Goal: Information Seeking & Learning: Find contact information

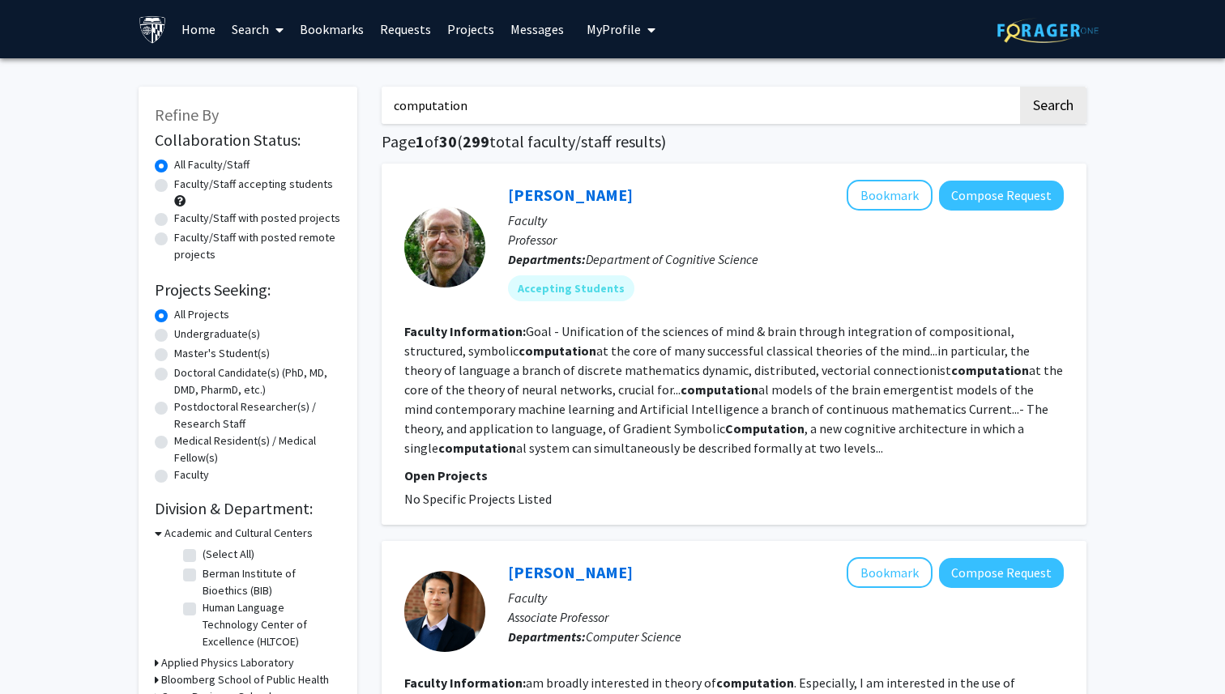
click at [330, 40] on link "Bookmarks" at bounding box center [332, 29] width 80 height 57
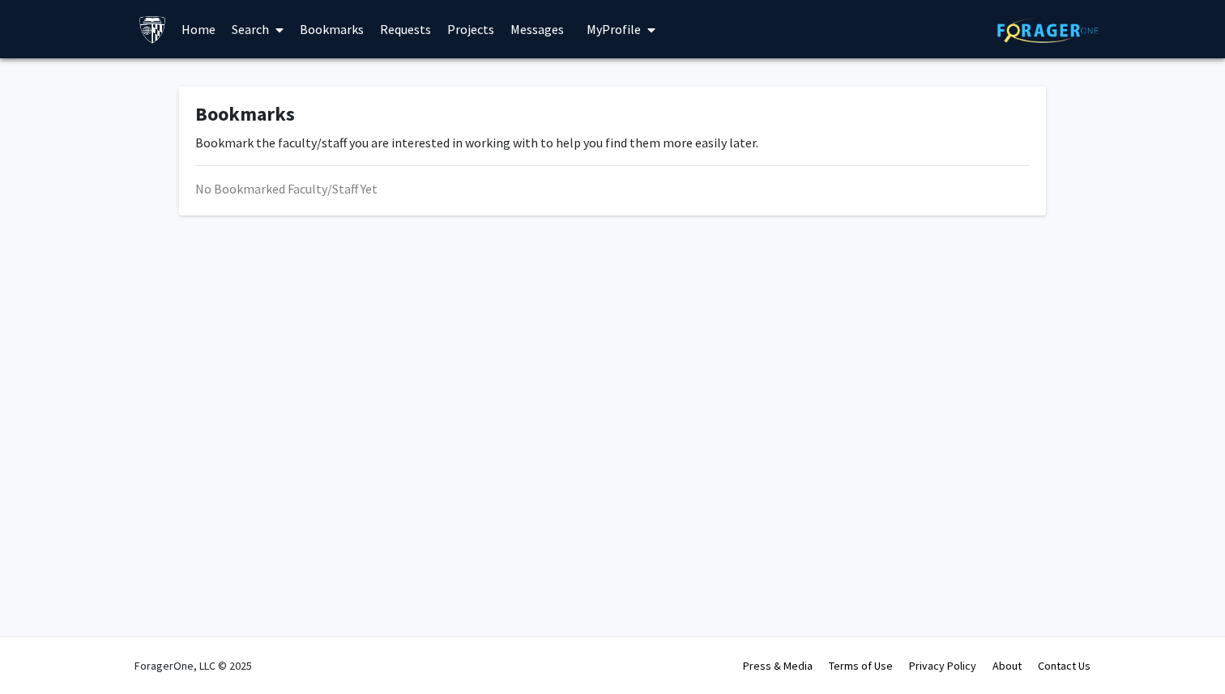
click at [338, 31] on link "Bookmarks" at bounding box center [332, 29] width 80 height 57
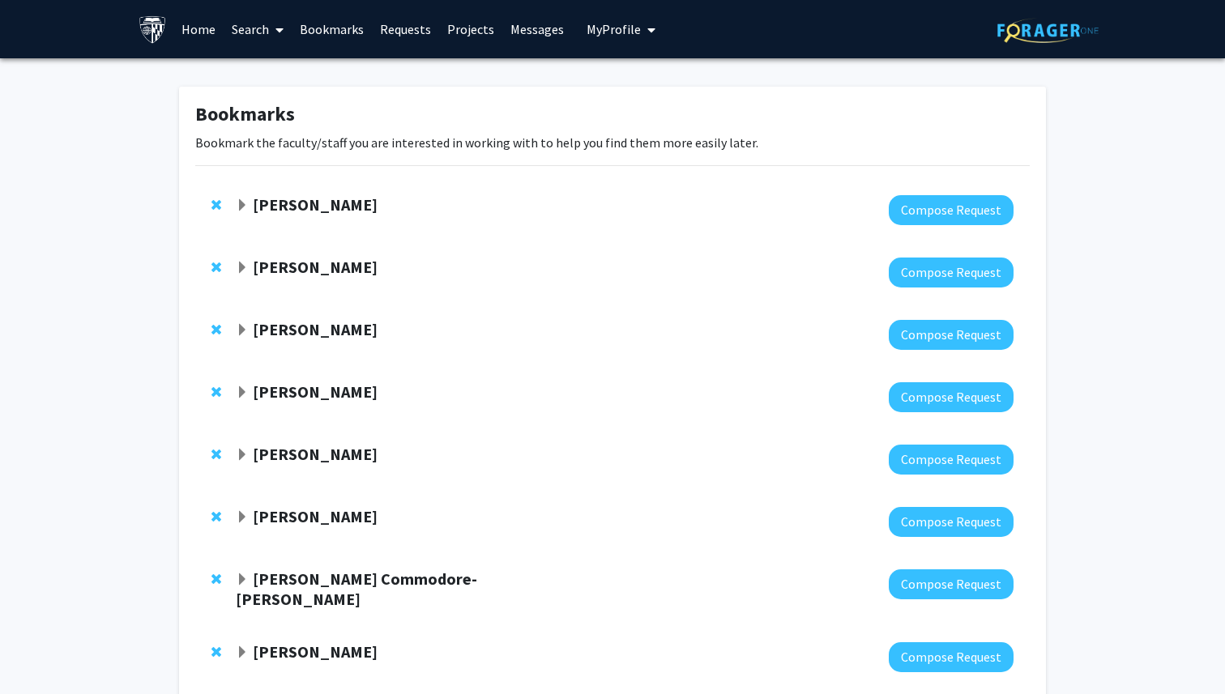
click at [245, 268] on span "Expand Ulrich Mueller Bookmark" at bounding box center [242, 268] width 13 height 13
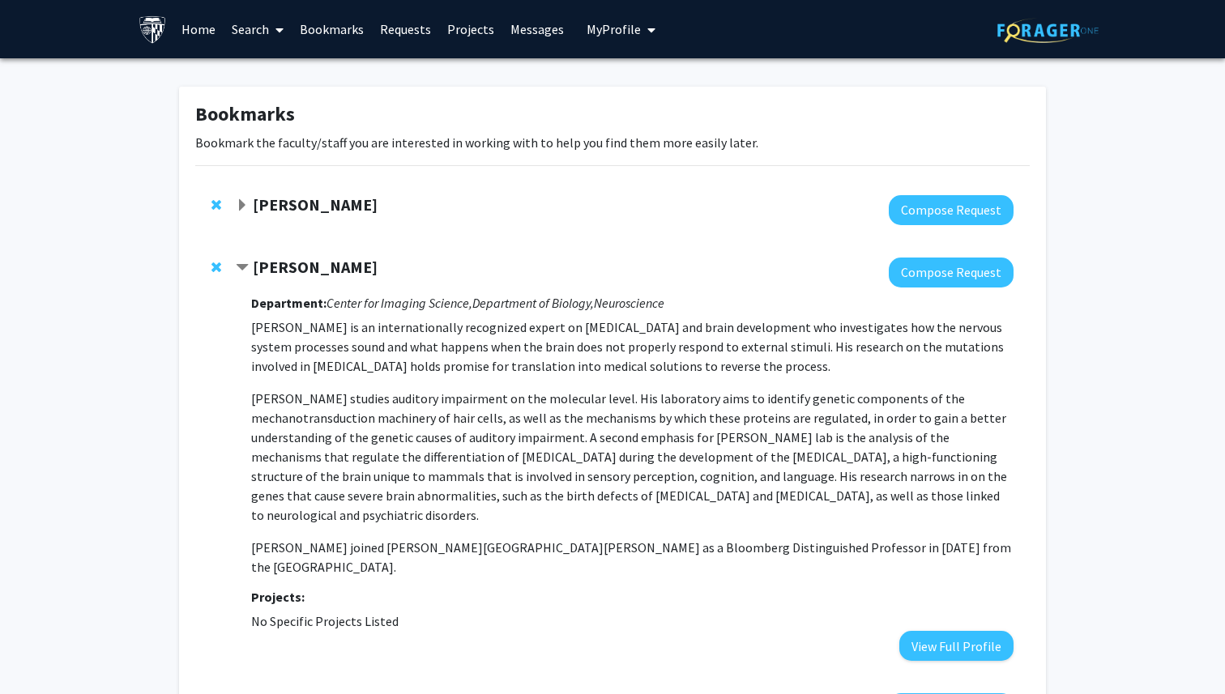
click at [245, 207] on span "Expand Harrison Bai Bookmark" at bounding box center [242, 205] width 13 height 13
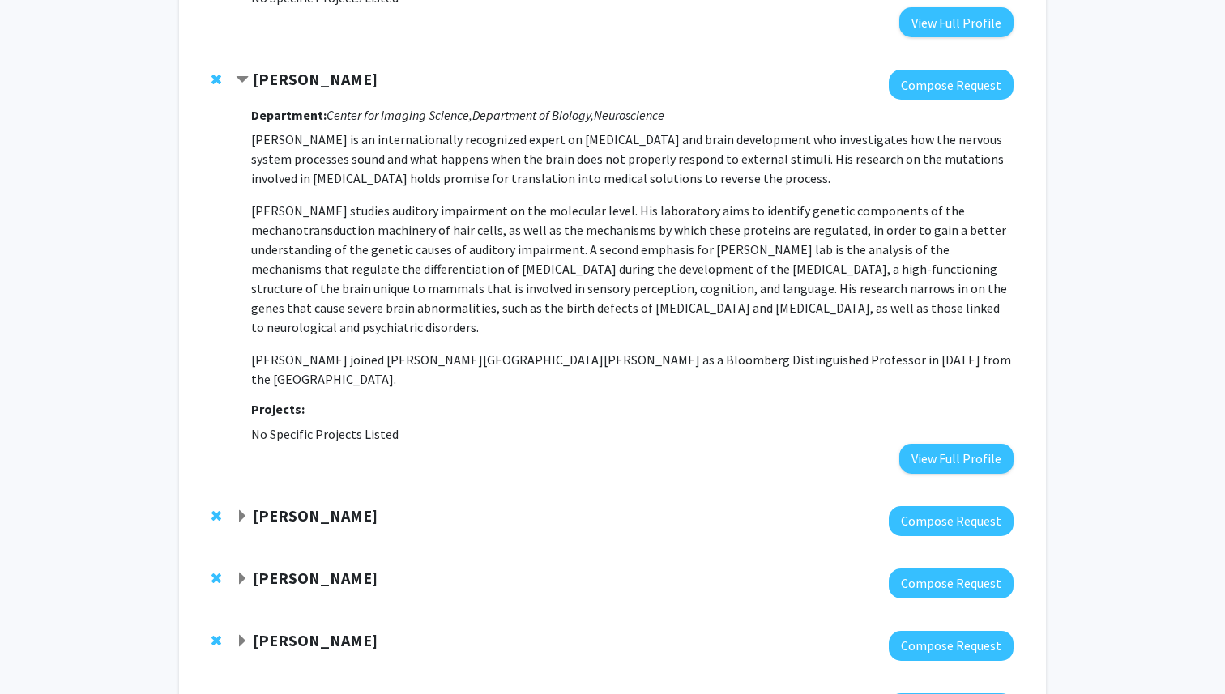
scroll to position [476, 0]
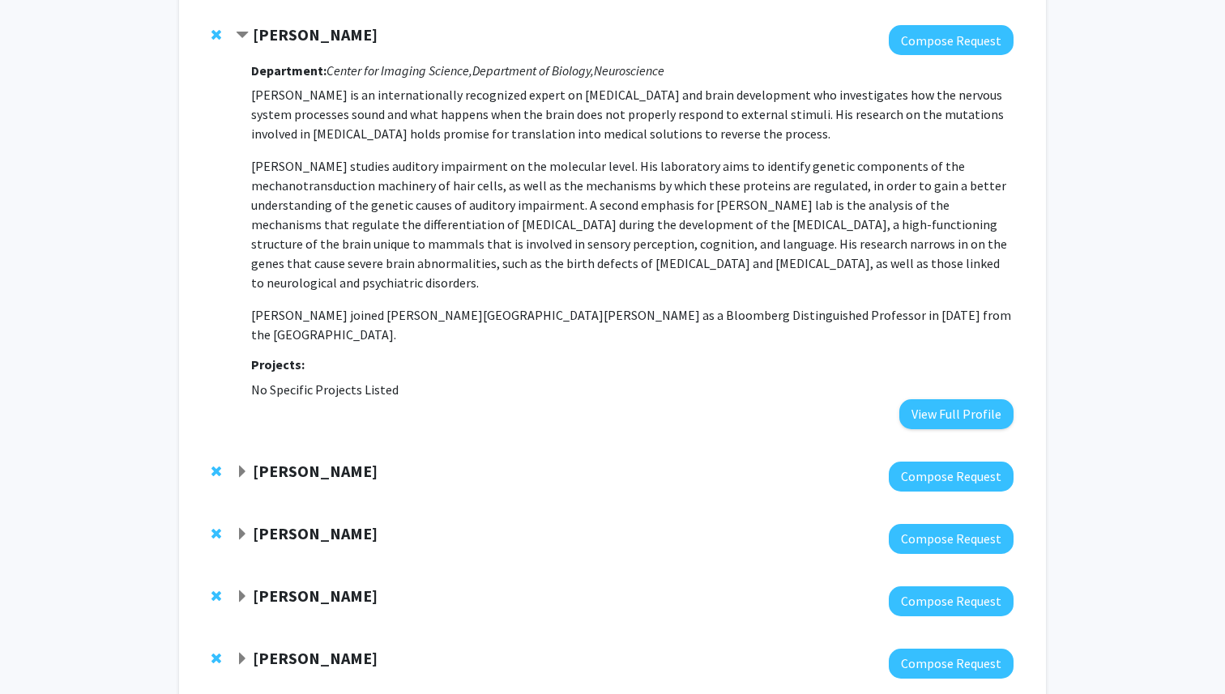
click at [233, 445] on div "Julian Krolik Compose Request" at bounding box center [612, 476] width 834 height 62
click at [240, 466] on span "Expand Julian Krolik Bookmark" at bounding box center [242, 472] width 13 height 13
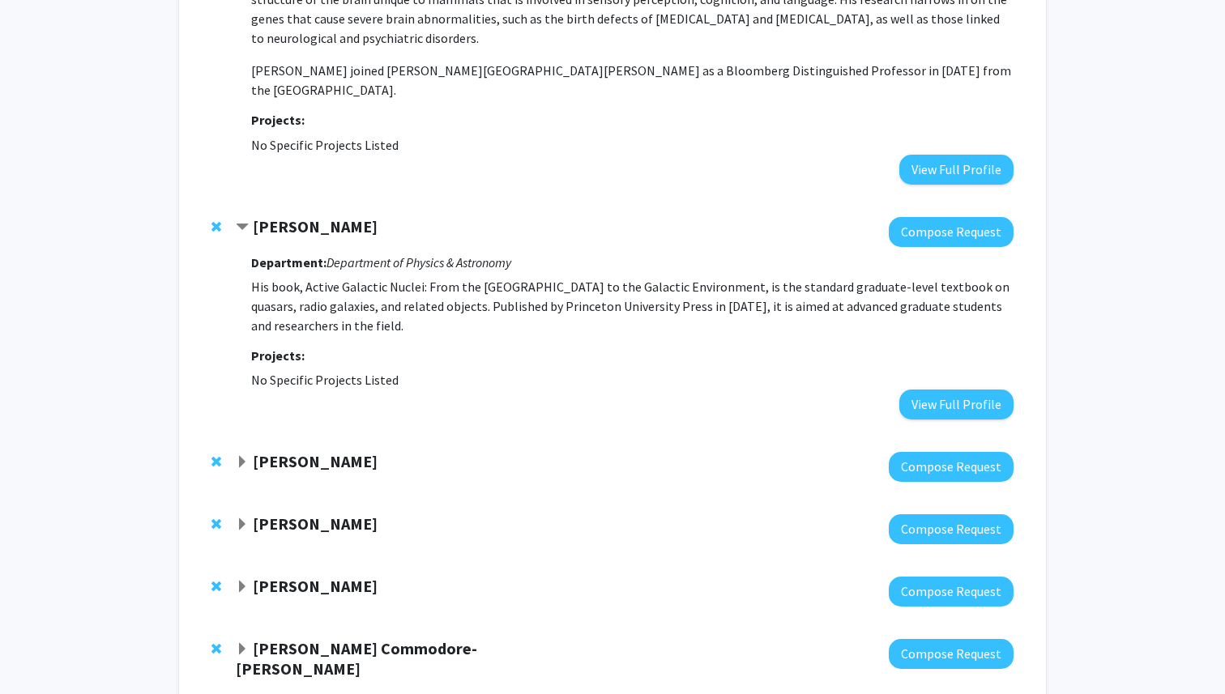
scroll to position [743, 0]
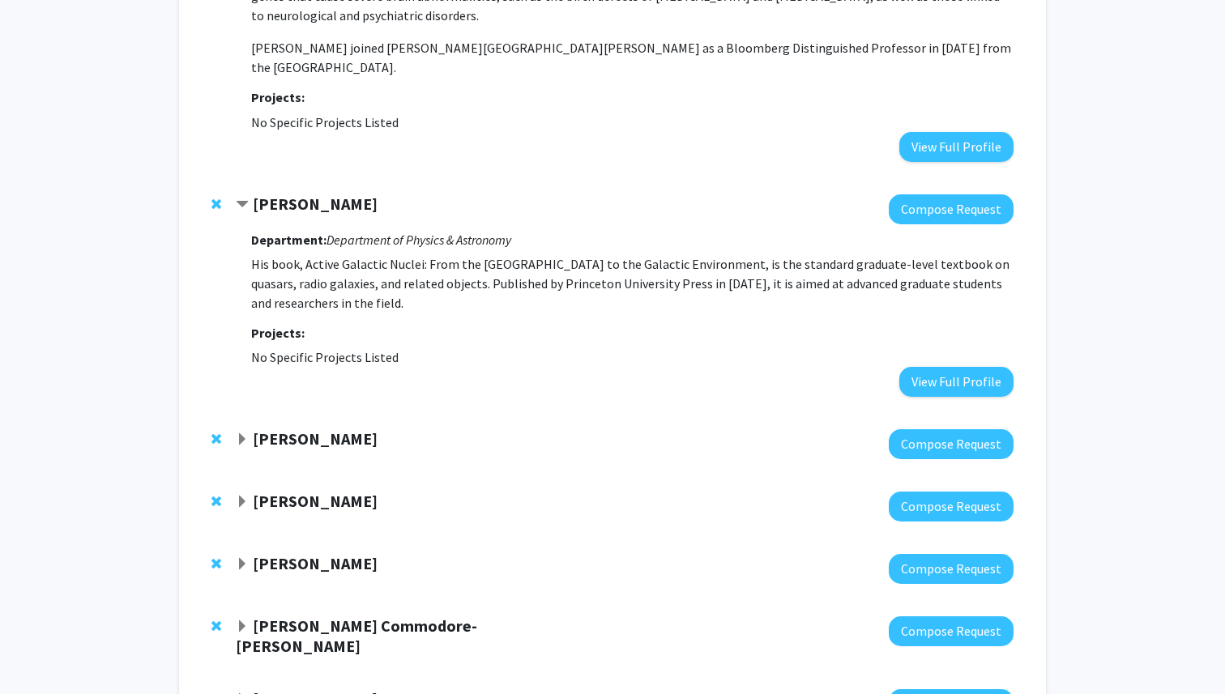
click at [339, 428] on strong "Luciana Bianchi" at bounding box center [315, 438] width 125 height 20
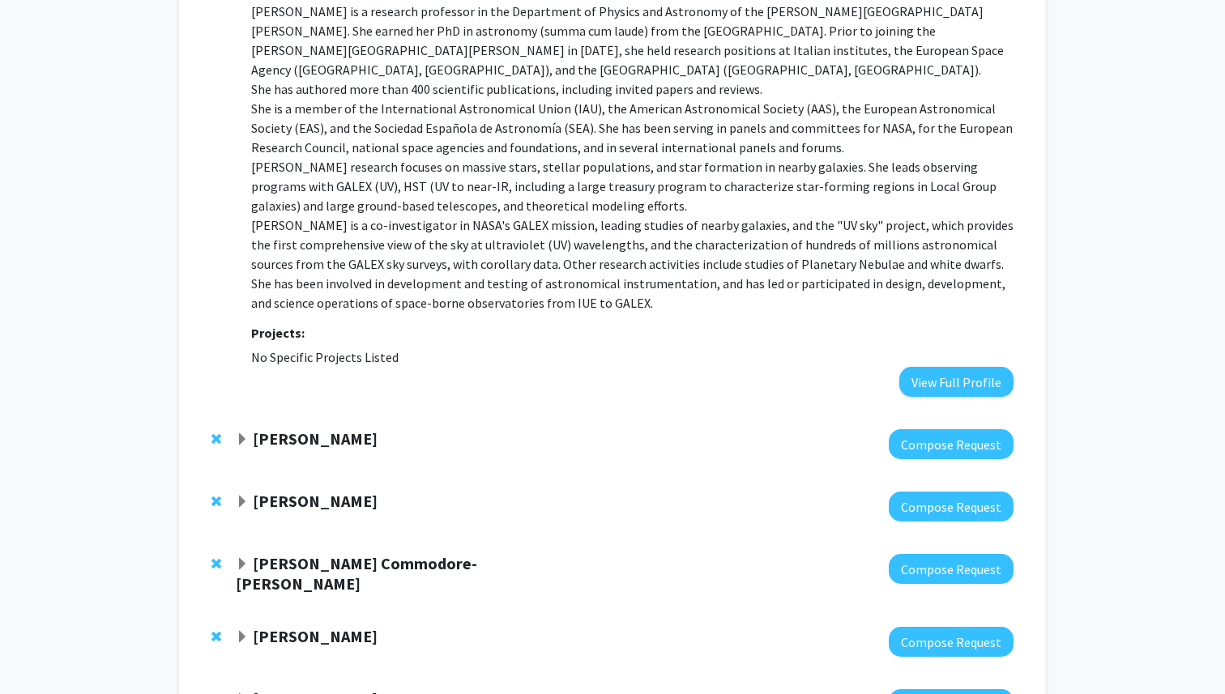
scroll to position [1232, 0]
click at [283, 428] on strong "Andrei Gritsan" at bounding box center [315, 438] width 125 height 20
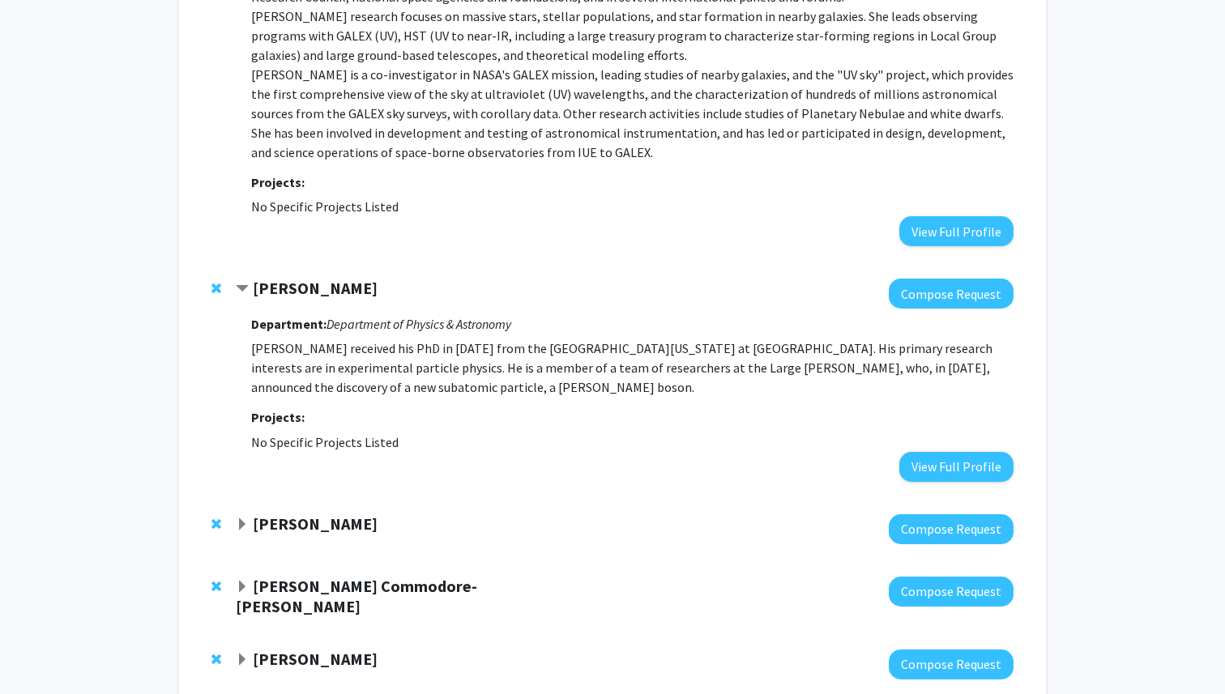
scroll to position [1408, 0]
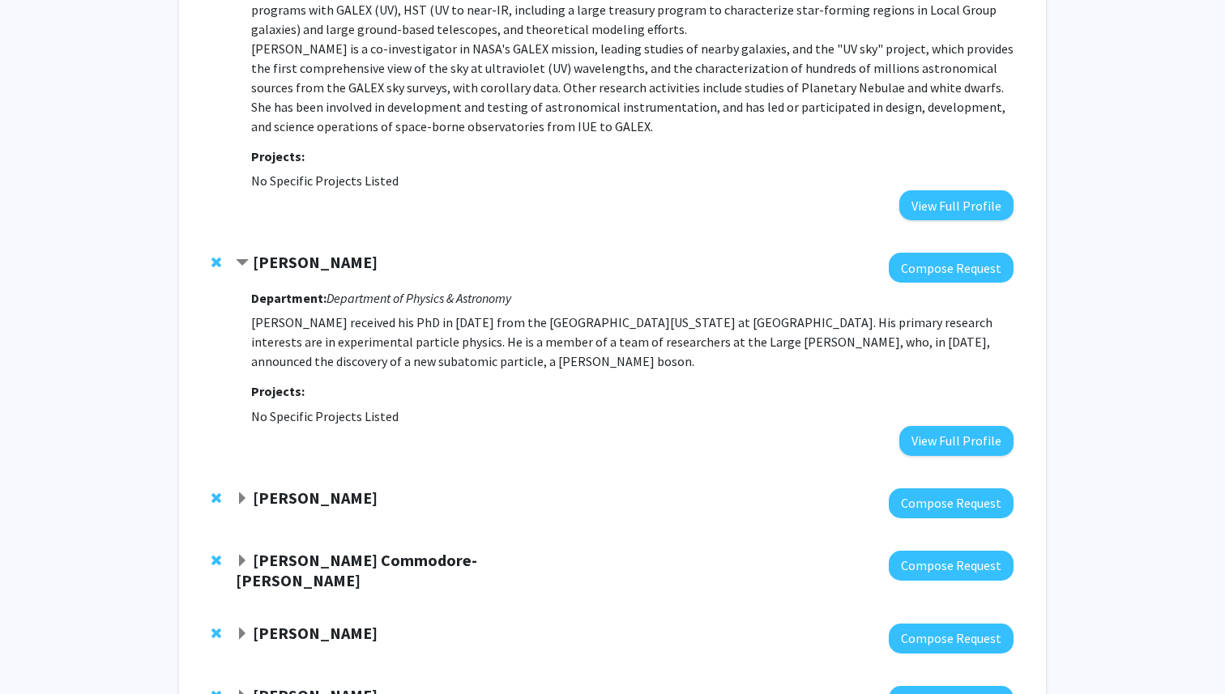
click at [245, 492] on span "Expand Robert Stevens Bookmark" at bounding box center [242, 498] width 13 height 13
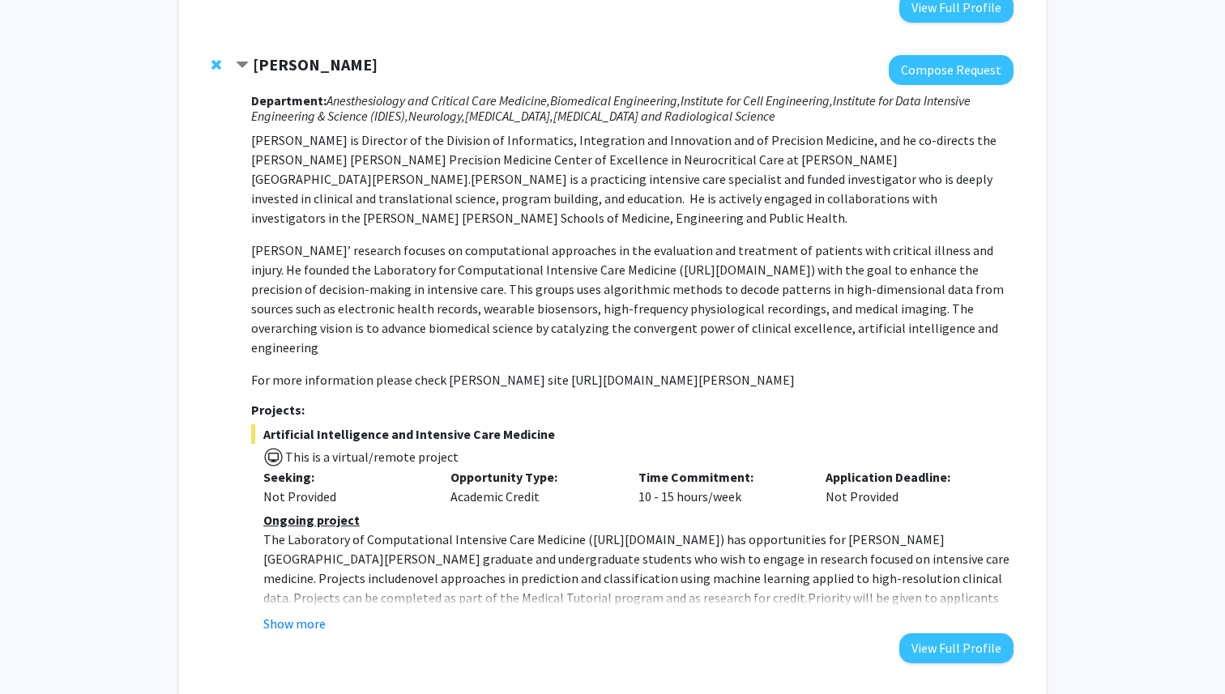
scroll to position [1834, 0]
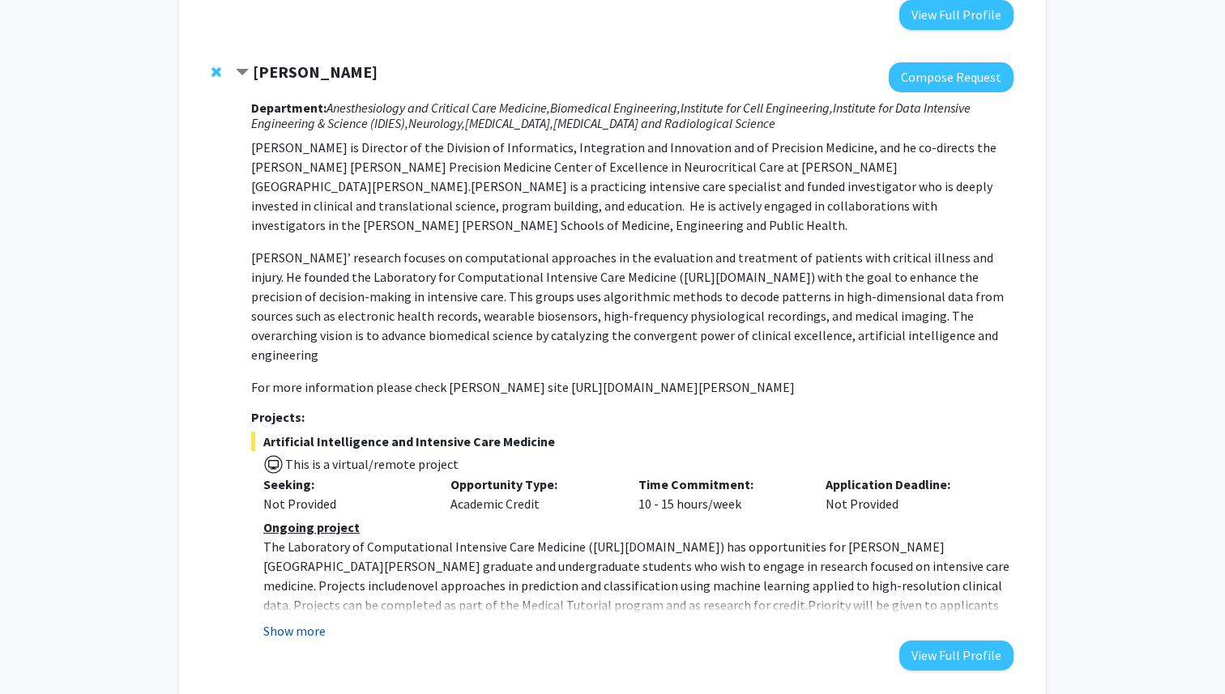
click at [281, 621] on button "Show more" at bounding box center [294, 630] width 62 height 19
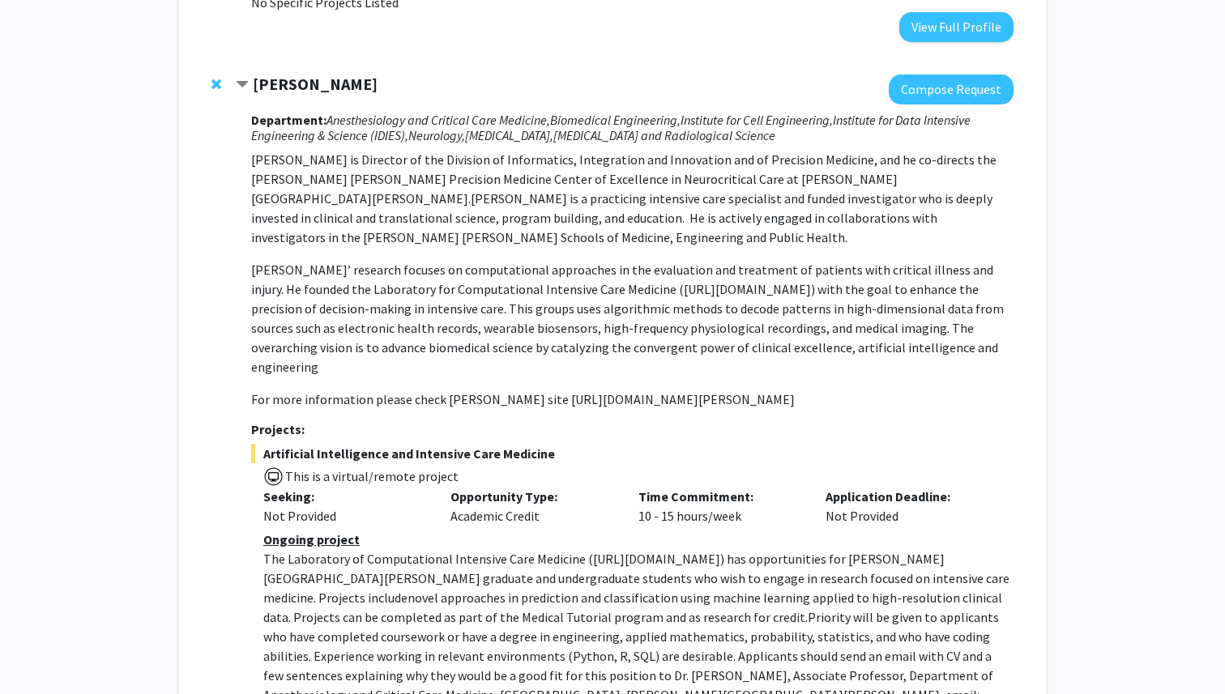
scroll to position [1828, 0]
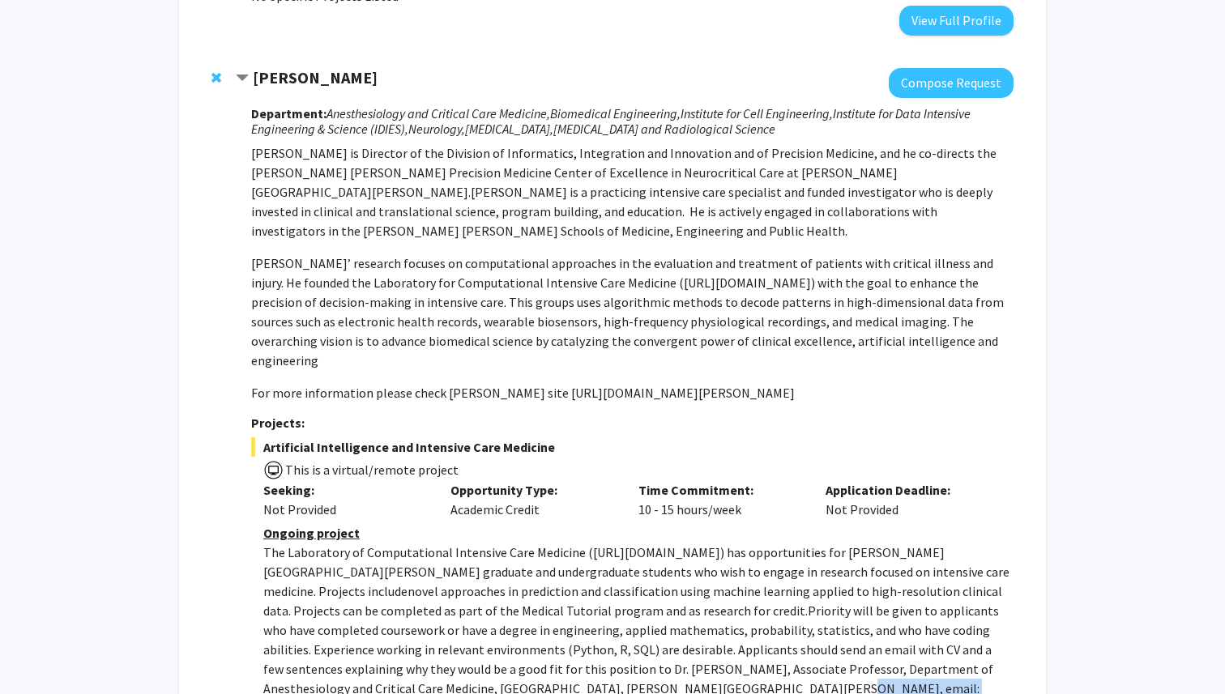
drag, startPoint x: 496, startPoint y: 614, endPoint x: 603, endPoint y: 616, distance: 106.9
click at [603, 616] on p "The Laboratory of Computational Intensive Care Medicine ( https://lcicm.jhmi.ed…" at bounding box center [638, 630] width 750 height 175
copy p "rstevens@jhmi.edu"
drag, startPoint x: 261, startPoint y: 368, endPoint x: 548, endPoint y: 367, distance: 287.5
click at [548, 437] on span "Artificial Intelligence and Intensive Care Medicine" at bounding box center [632, 446] width 762 height 19
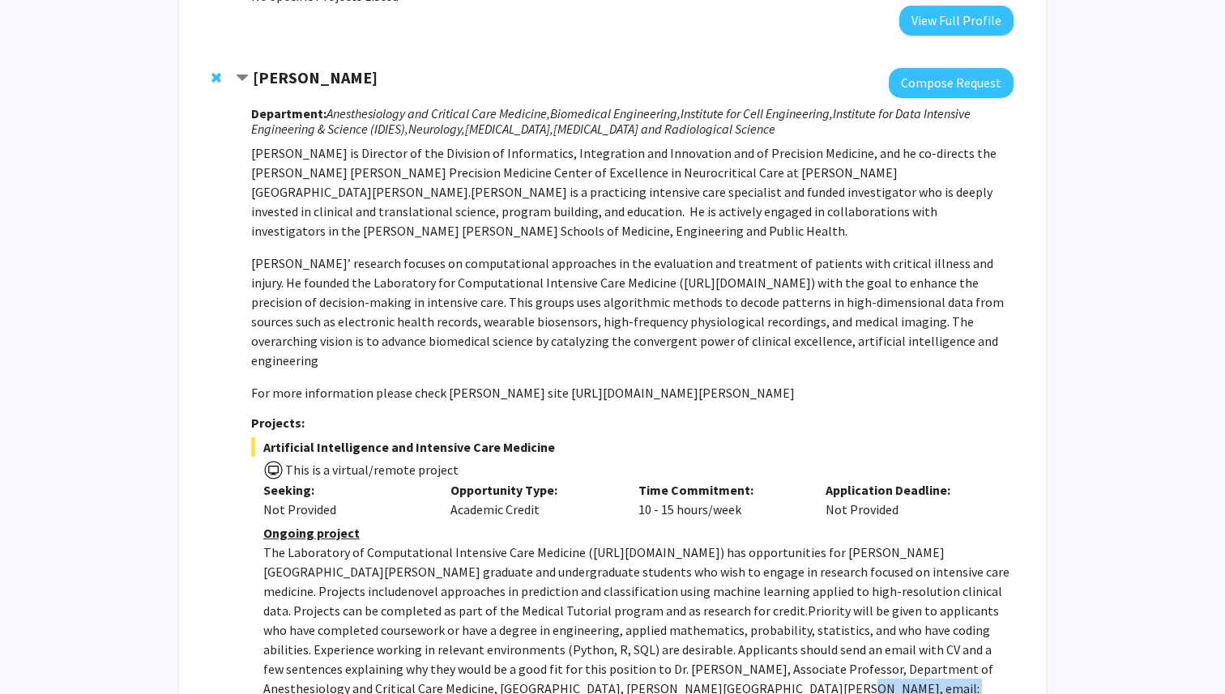
copy span "Artificial Intelligence and Intensive Care Medicine"
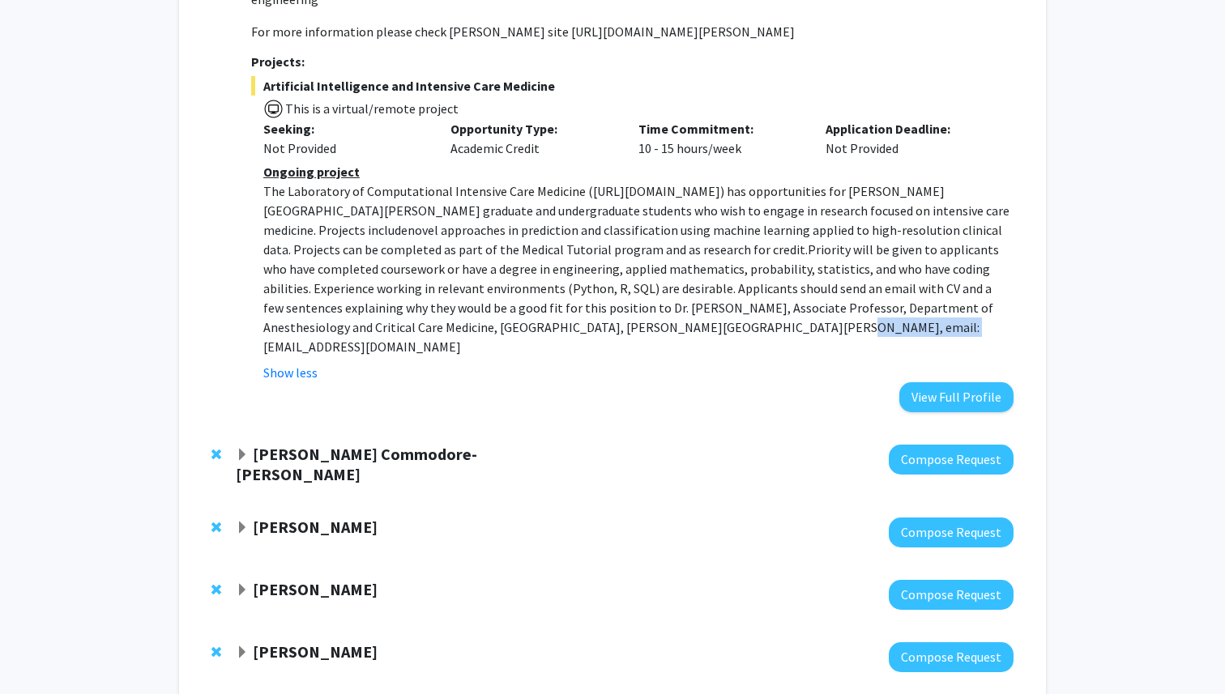
scroll to position [2282, 0]
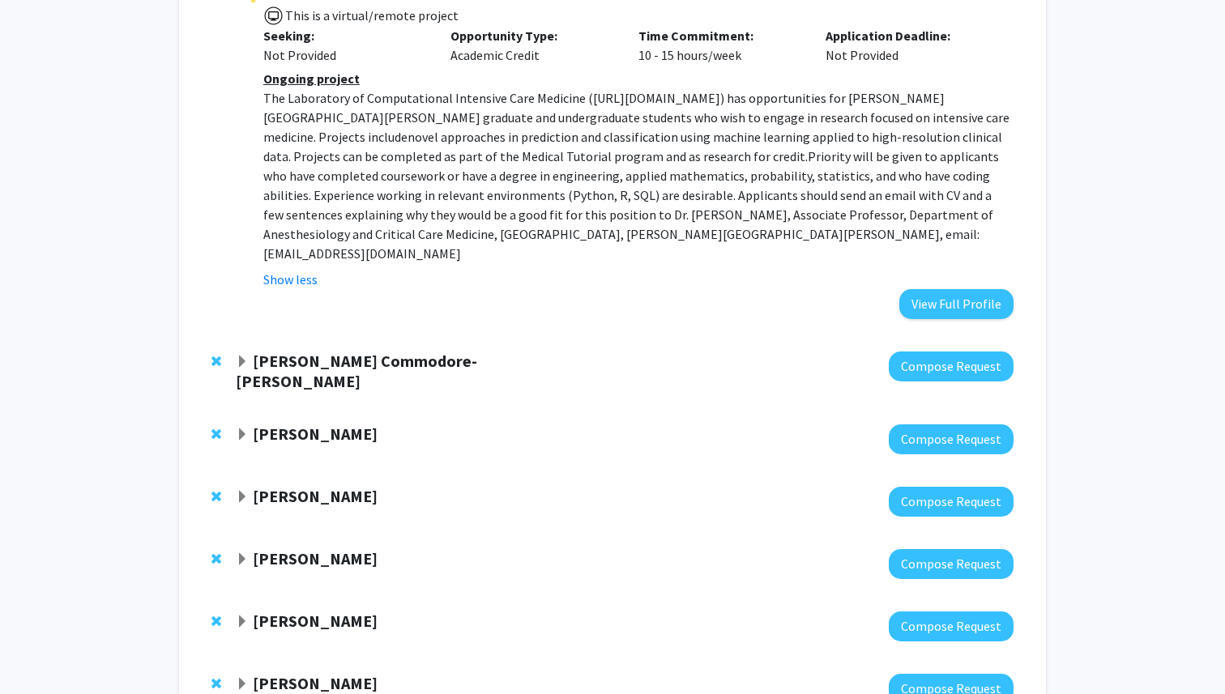
click at [236, 356] on span "Expand Yvonne Commodore-Mensah Bookmark" at bounding box center [242, 362] width 13 height 13
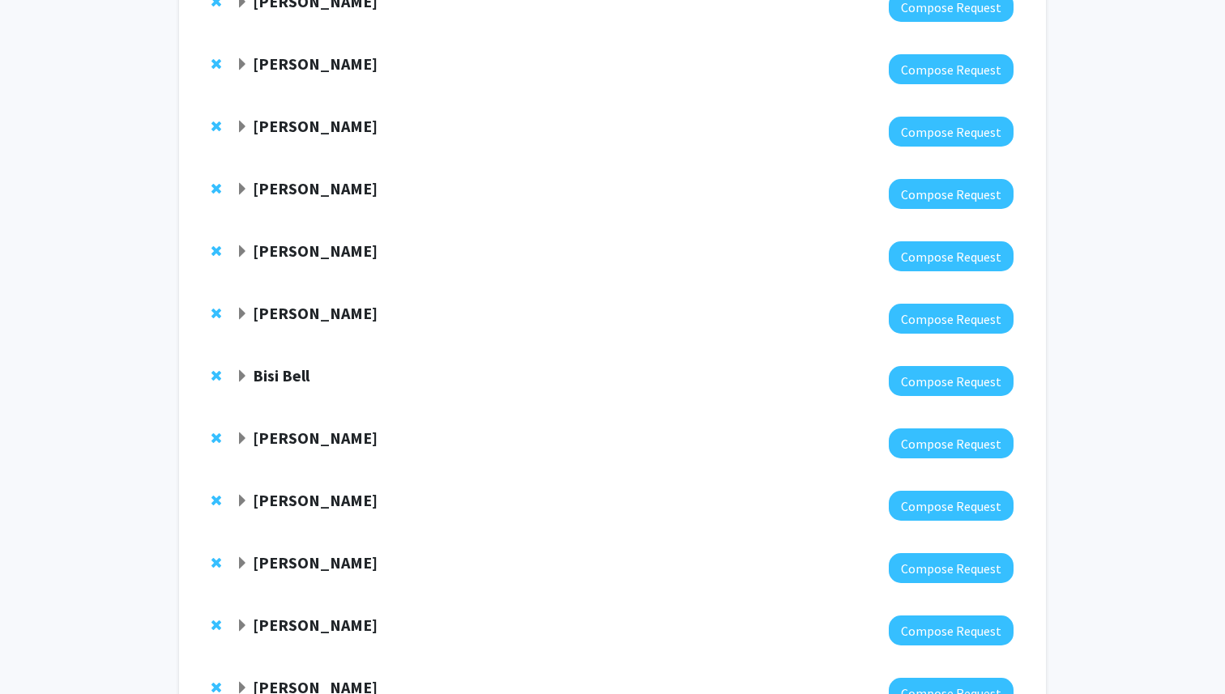
scroll to position [3234, 0]
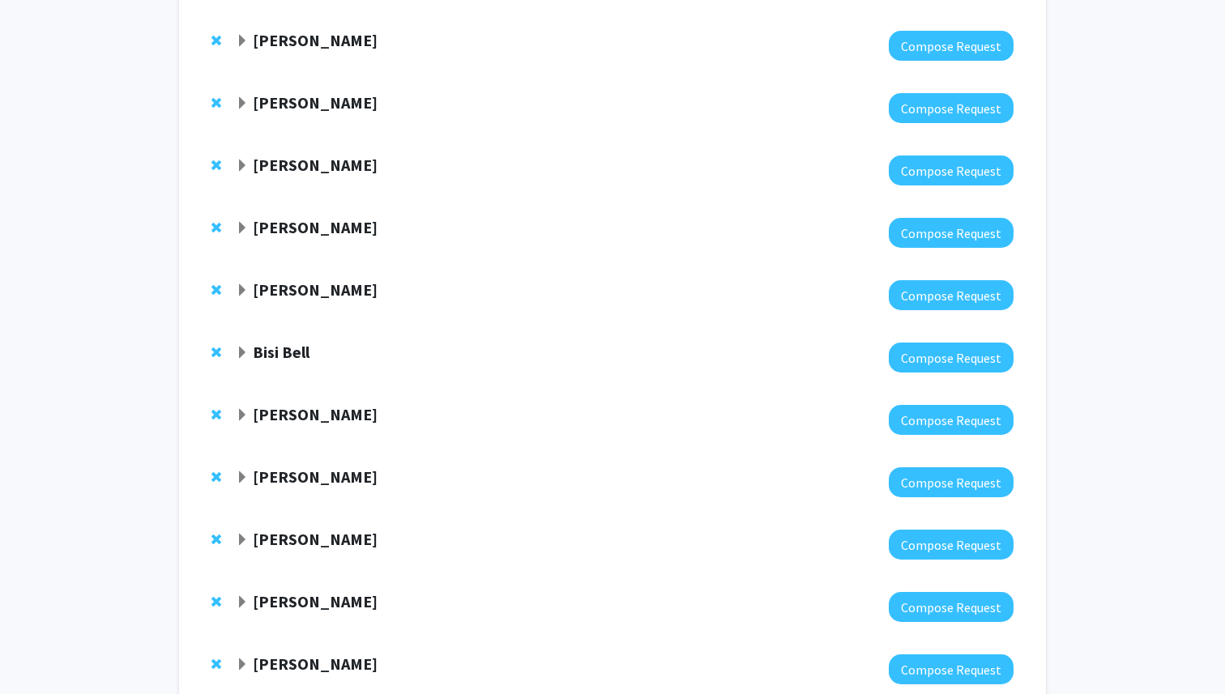
click at [241, 658] on span "Expand Haris Sair Bookmark" at bounding box center [242, 664] width 13 height 13
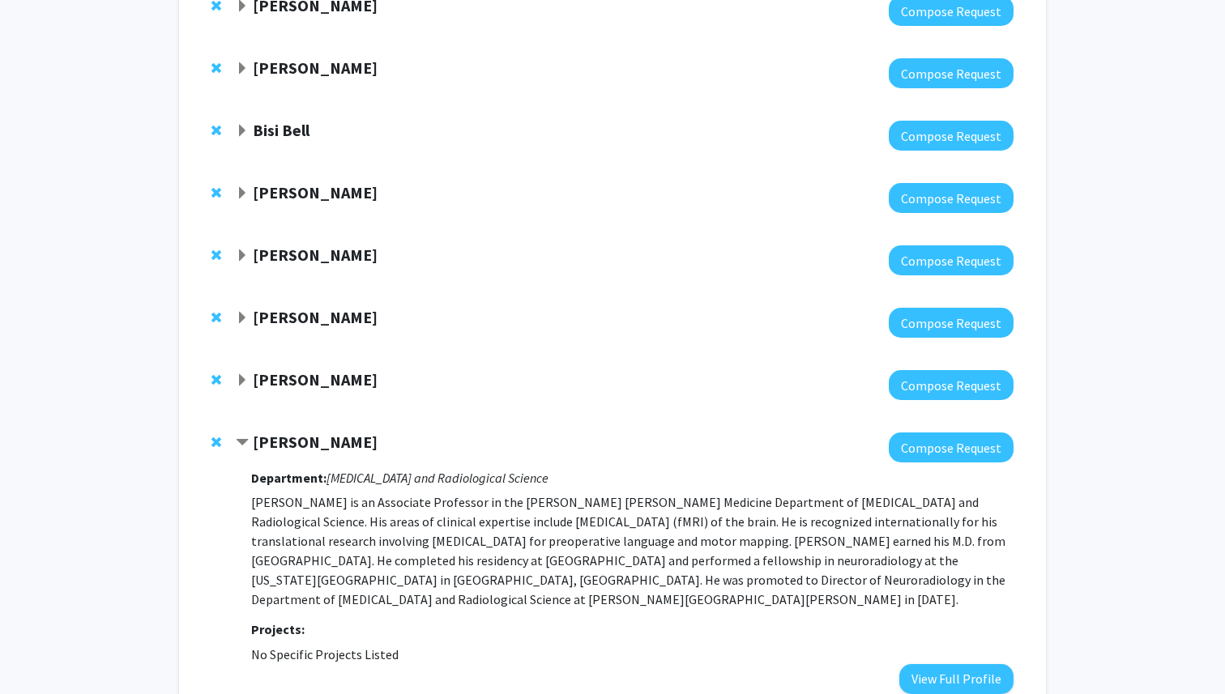
scroll to position [3465, 0]
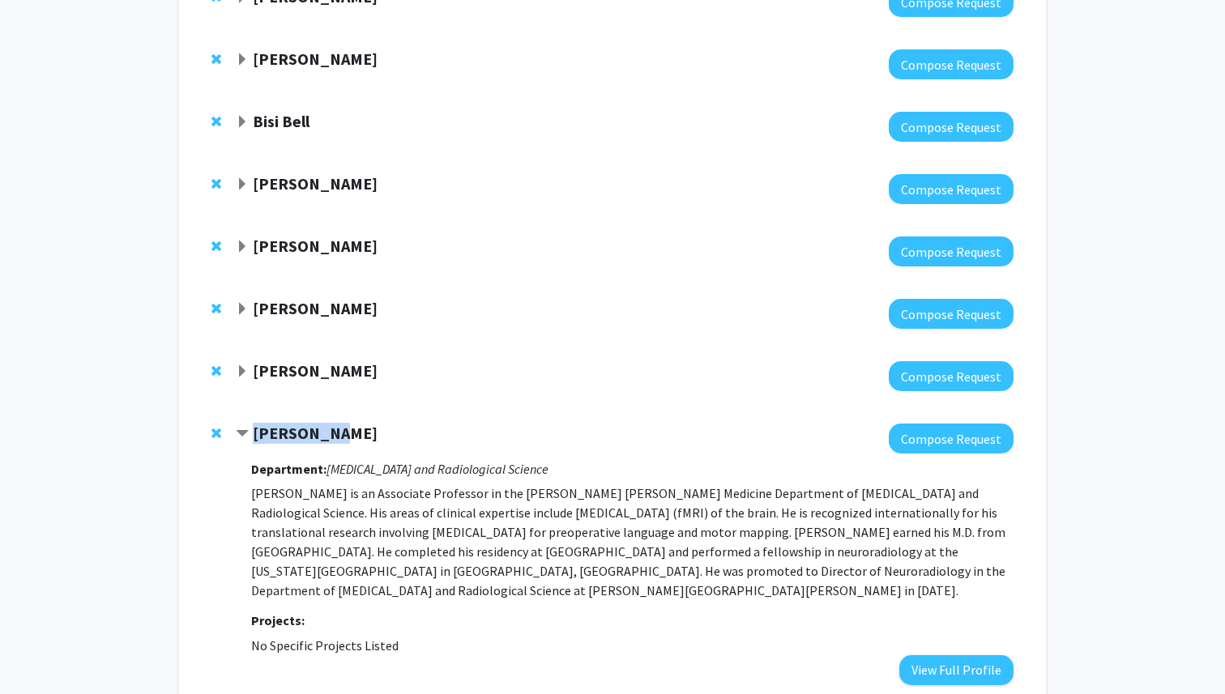
drag, startPoint x: 327, startPoint y: 327, endPoint x: 256, endPoint y: 330, distance: 71.3
click at [256, 424] on div "Haris Sair" at bounding box center [411, 434] width 350 height 20
copy strong "Haris Sair"
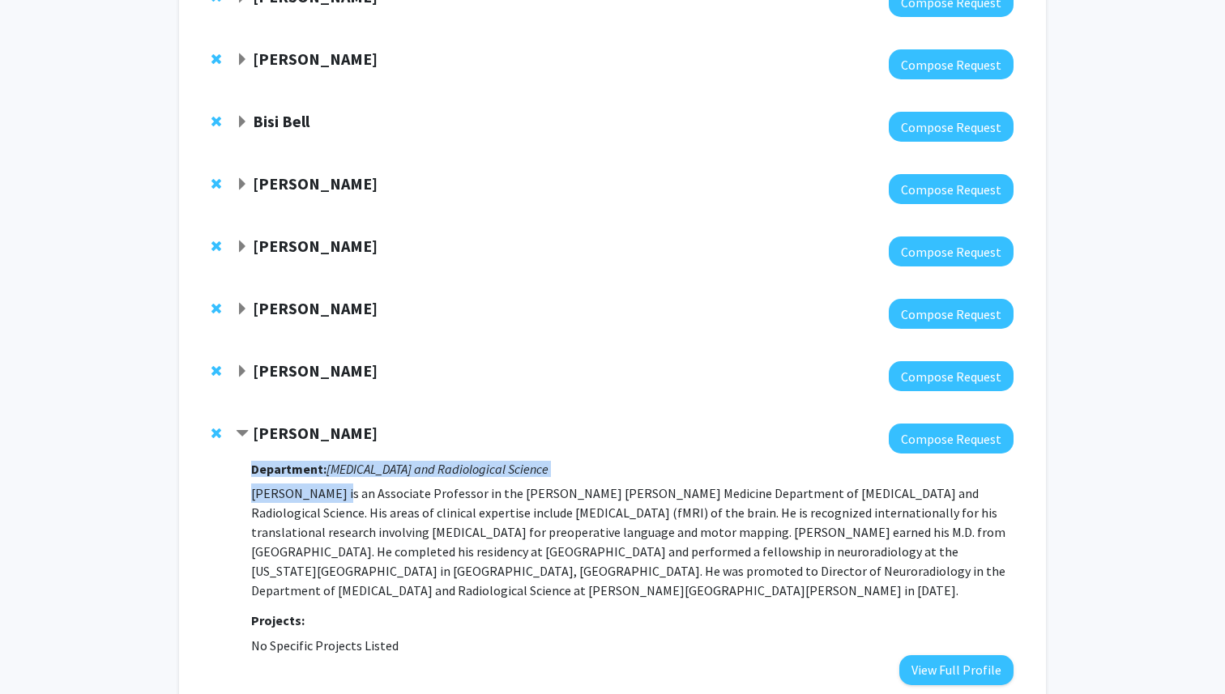
drag, startPoint x: 322, startPoint y: 388, endPoint x: 250, endPoint y: 390, distance: 71.3
click at [251, 483] on p "Dr. Haris Sair is an Associate Professor in the Johns Hopkins Medicine Departme…" at bounding box center [632, 541] width 762 height 117
drag, startPoint x: 321, startPoint y: 386, endPoint x: 252, endPoint y: 388, distance: 68.9
click at [252, 483] on p "Dr. Haris Sair is an Associate Professor in the Johns Hopkins Medicine Departme…" at bounding box center [632, 541] width 762 height 117
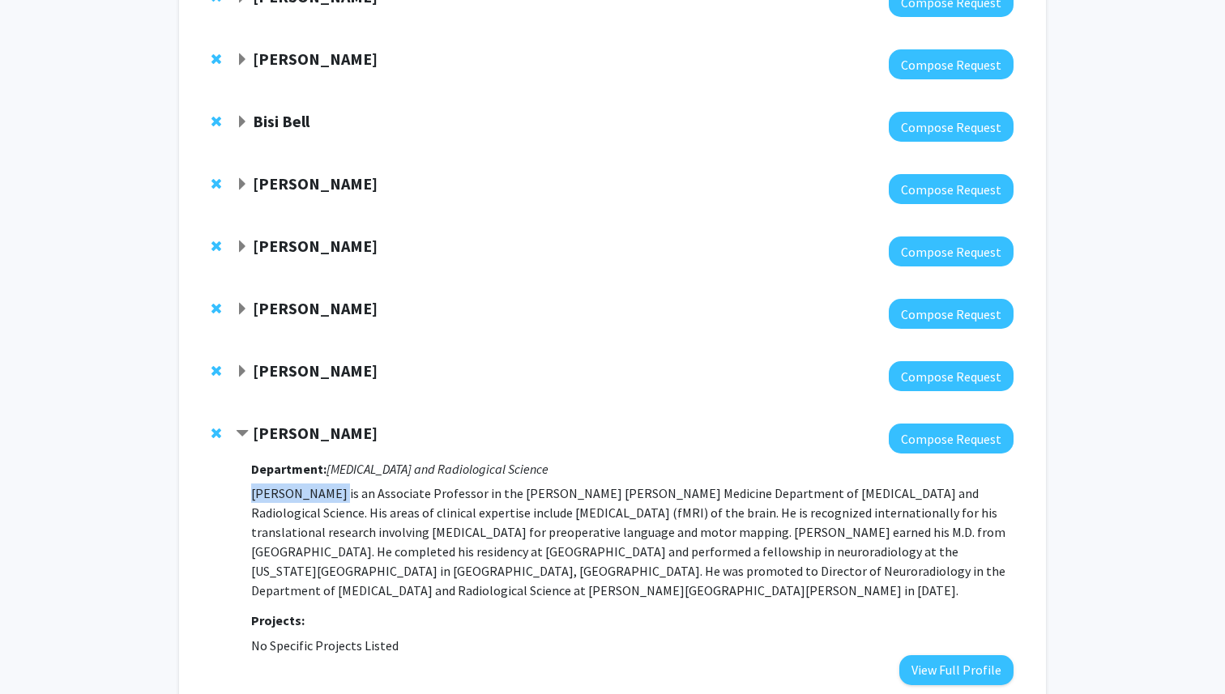
copy p "Dr. Haris Sair"
click at [241, 365] on span "Expand Laura Fayad Bookmark" at bounding box center [242, 371] width 13 height 13
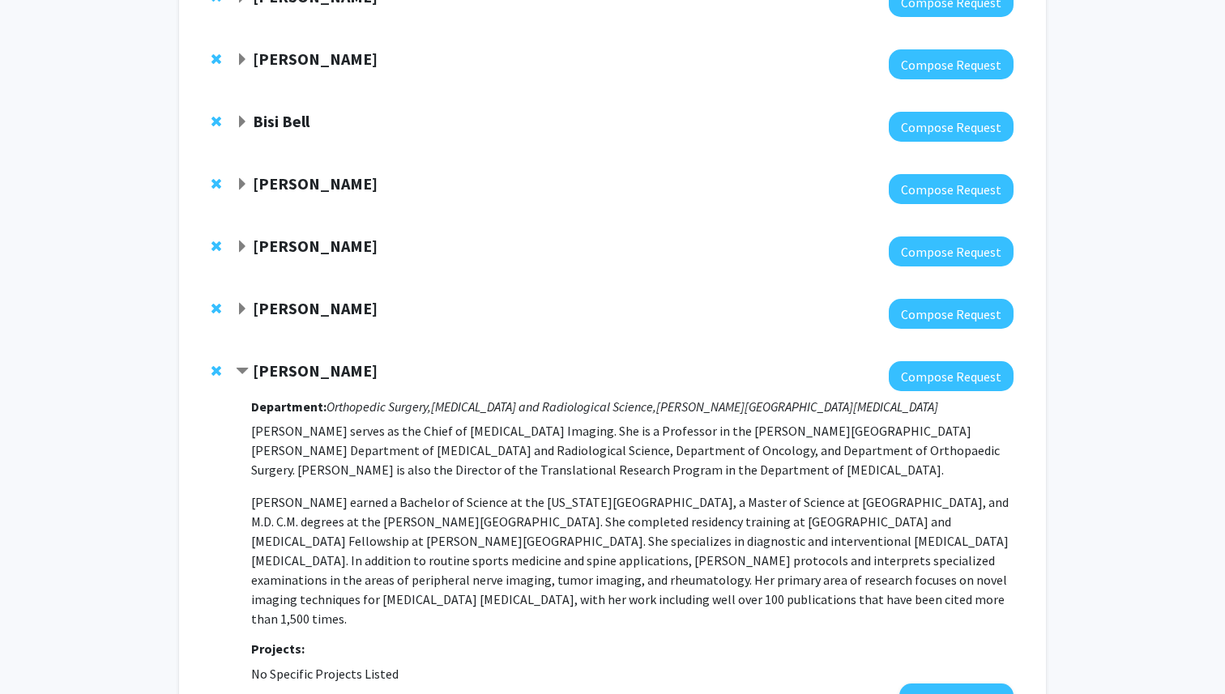
click at [247, 303] on span "Expand Andreia Faria Bookmark" at bounding box center [242, 309] width 13 height 13
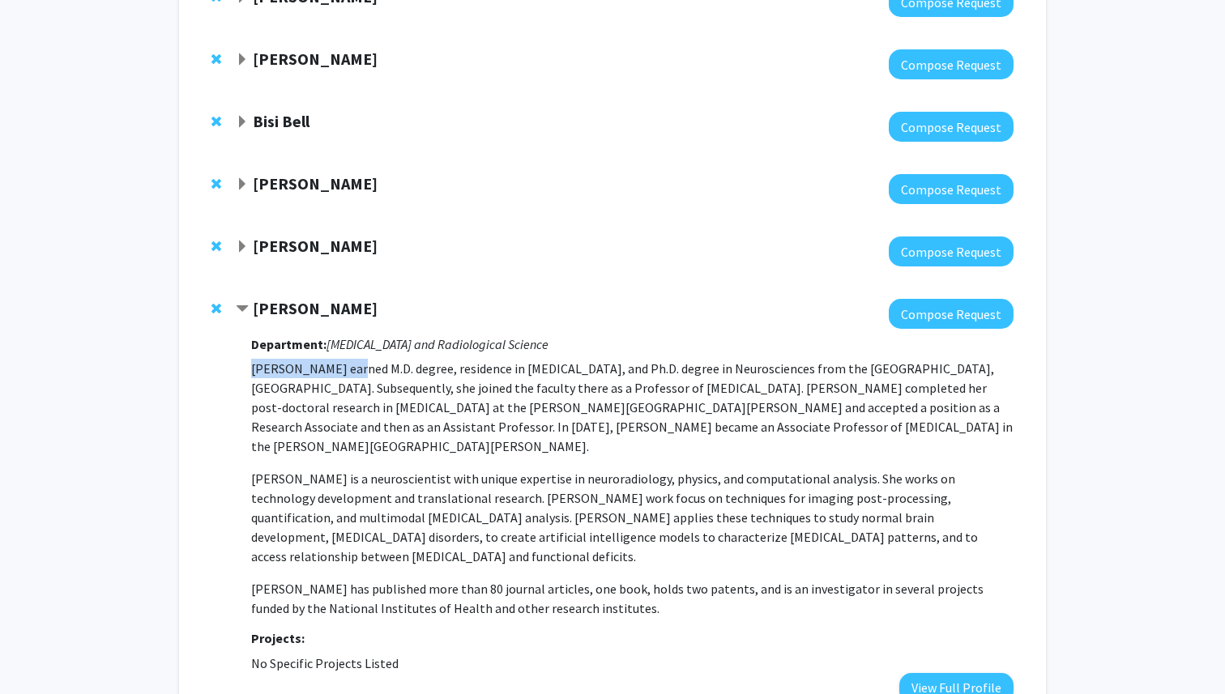
drag, startPoint x: 253, startPoint y: 257, endPoint x: 340, endPoint y: 260, distance: 86.7
click at [340, 359] on p "Dr. Andreia Faria earned M.D. degree, residence in Radiology, and Ph.D. degree …" at bounding box center [632, 407] width 762 height 97
copy p "Dr. Andreia Faria"
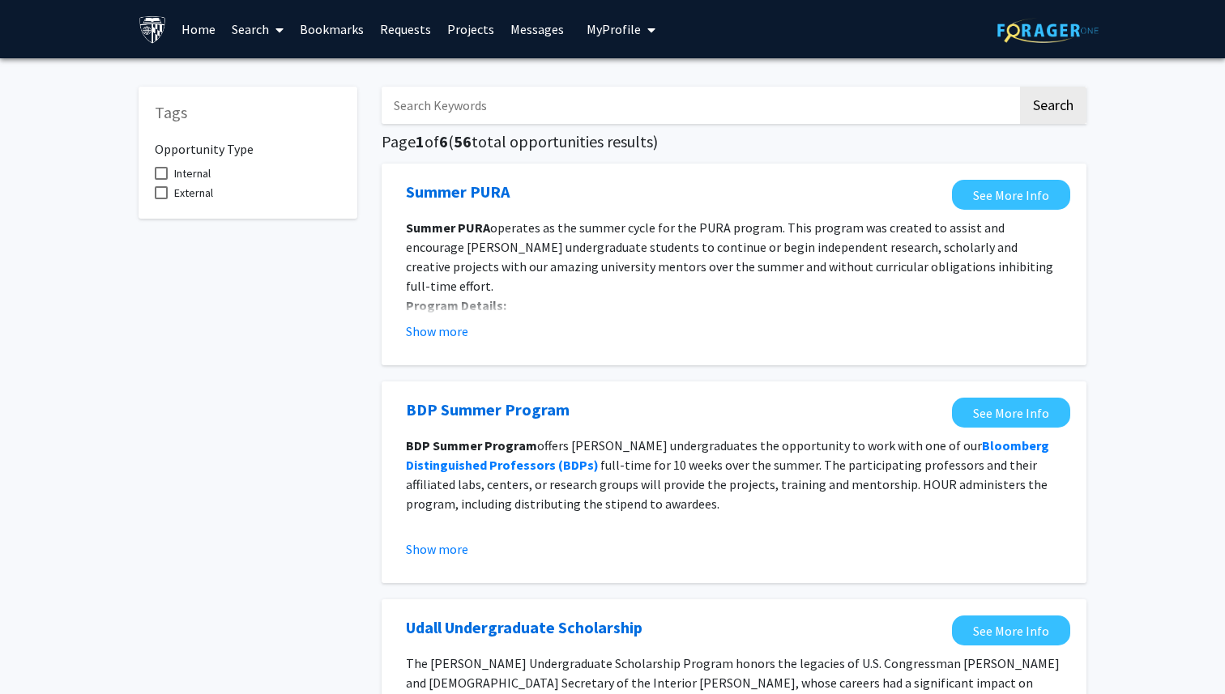
scroll to position [1766, 0]
